Goal: Register for event/course

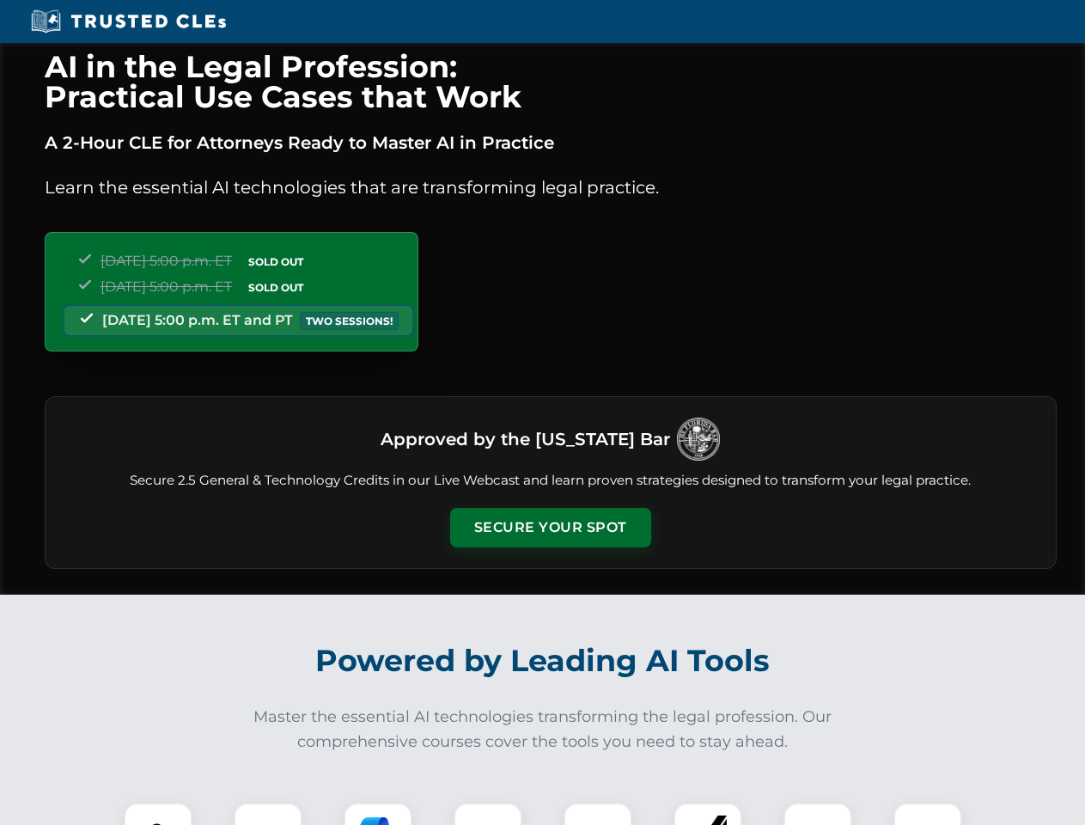
click at [550, 527] on button "Secure Your Spot" at bounding box center [550, 528] width 201 height 40
click at [158, 813] on img at bounding box center [158, 837] width 50 height 50
